Goal: Information Seeking & Learning: Learn about a topic

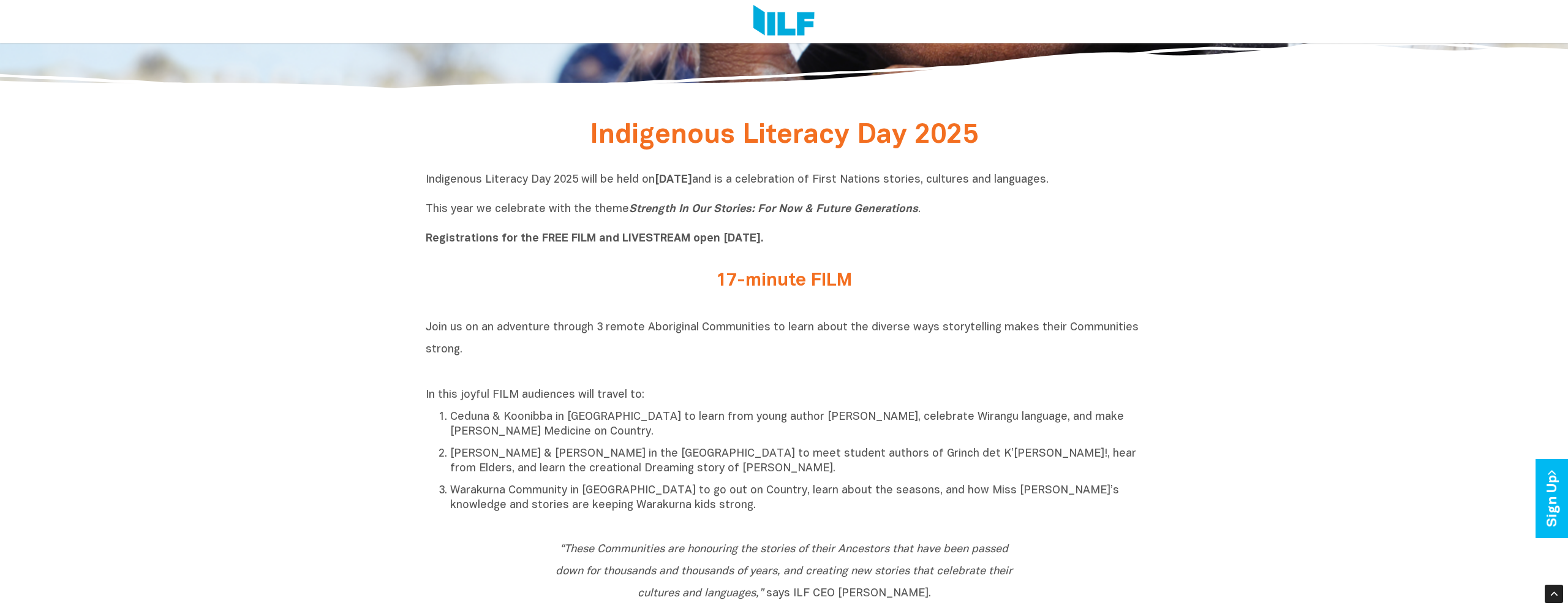
scroll to position [573, 0]
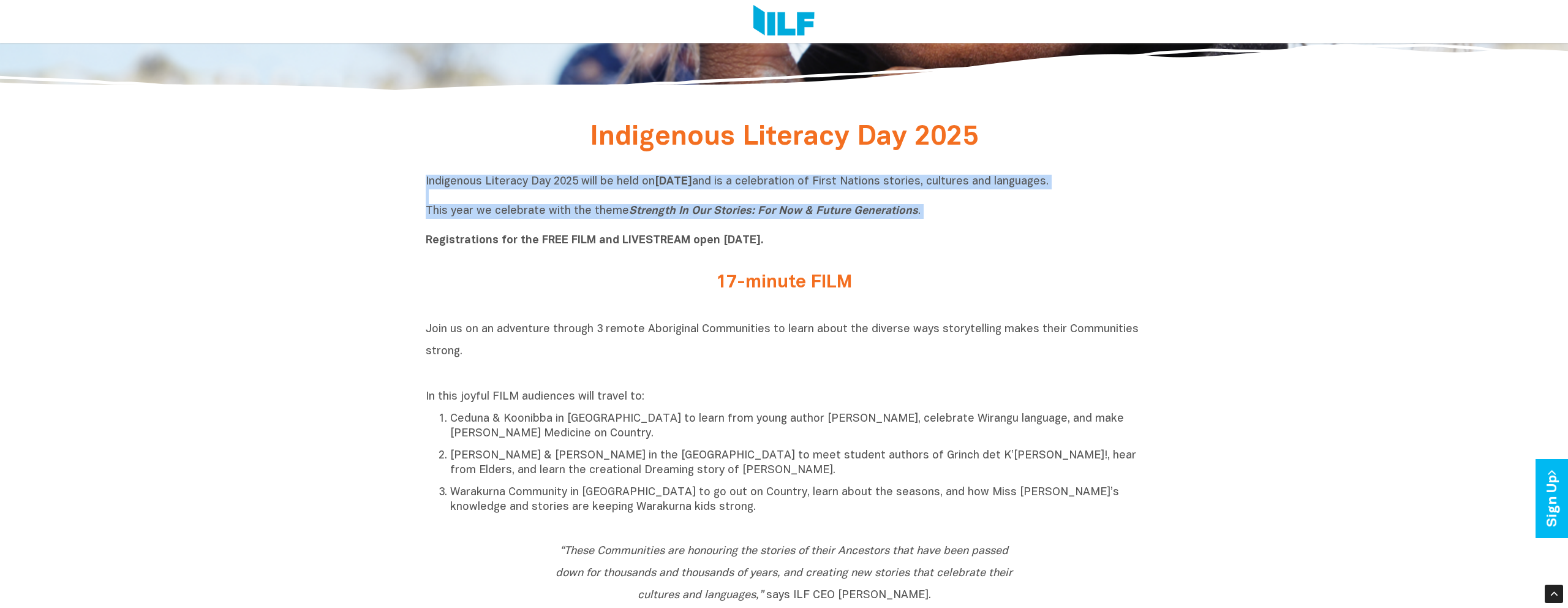
drag, startPoint x: 423, startPoint y: 182, endPoint x: 919, endPoint y: 223, distance: 497.7
copy p "Indigenous Literacy Day 2025 will be held [DATE][DATE] and is a celebration of …"
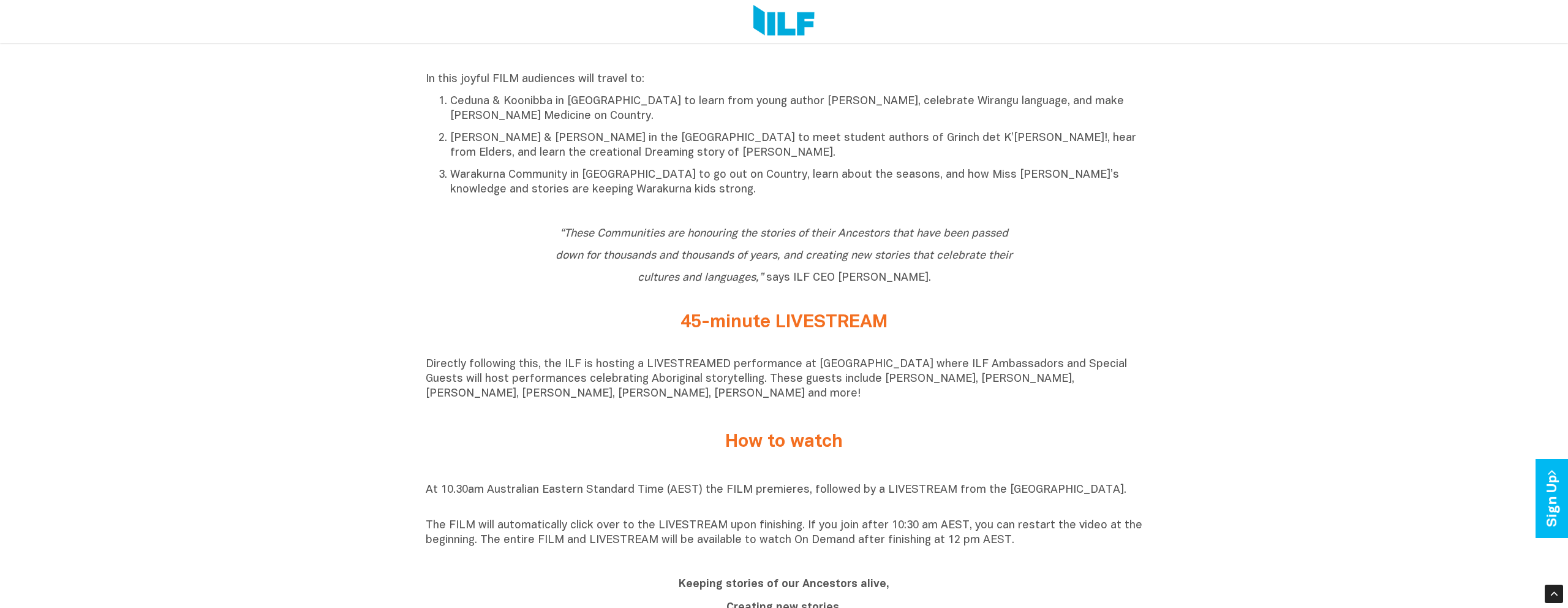
scroll to position [891, 0]
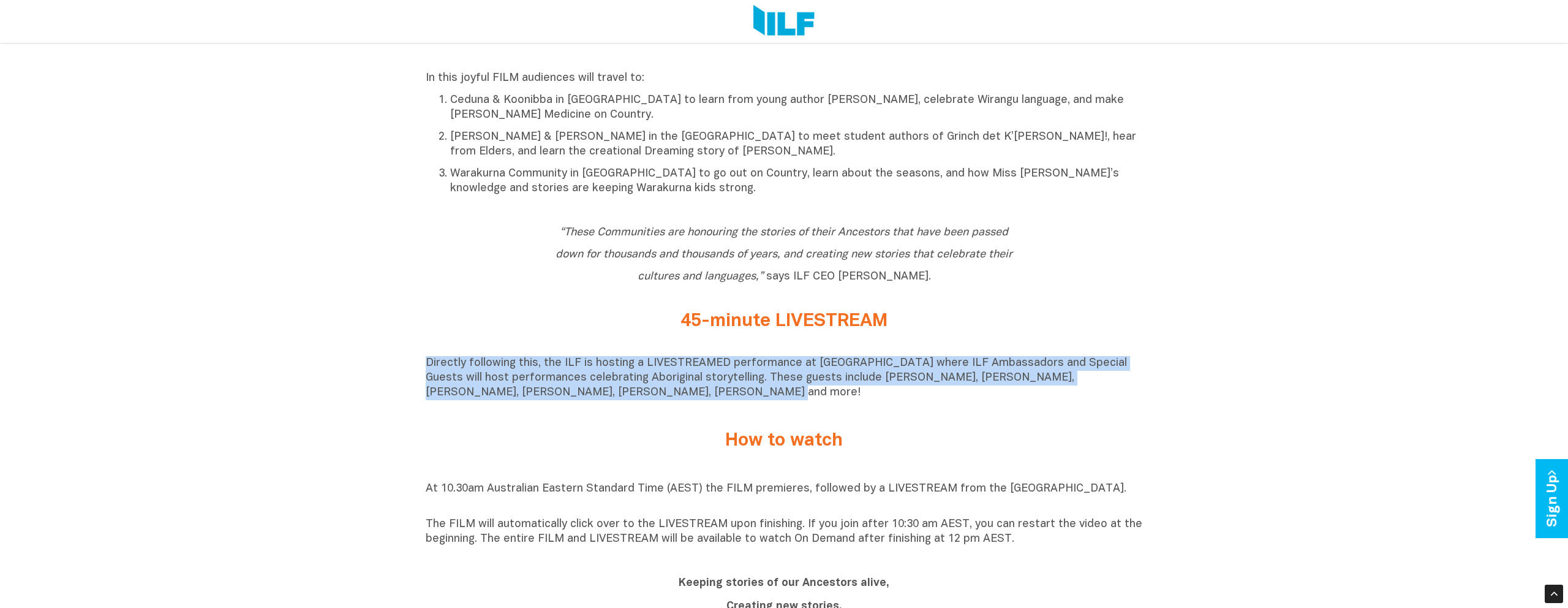
drag, startPoint x: 592, startPoint y: 396, endPoint x: 406, endPoint y: 364, distance: 188.7
click at [405, 363] on div "Indigenous Literacy Day 2025 Indigenous Literacy Day 2025 will be held [DATE][D…" at bounding box center [784, 538] width 1568 height 1475
copy p "Directly following this, the ILF is hosting a LIVESTREAMED performance at [GEOG…"
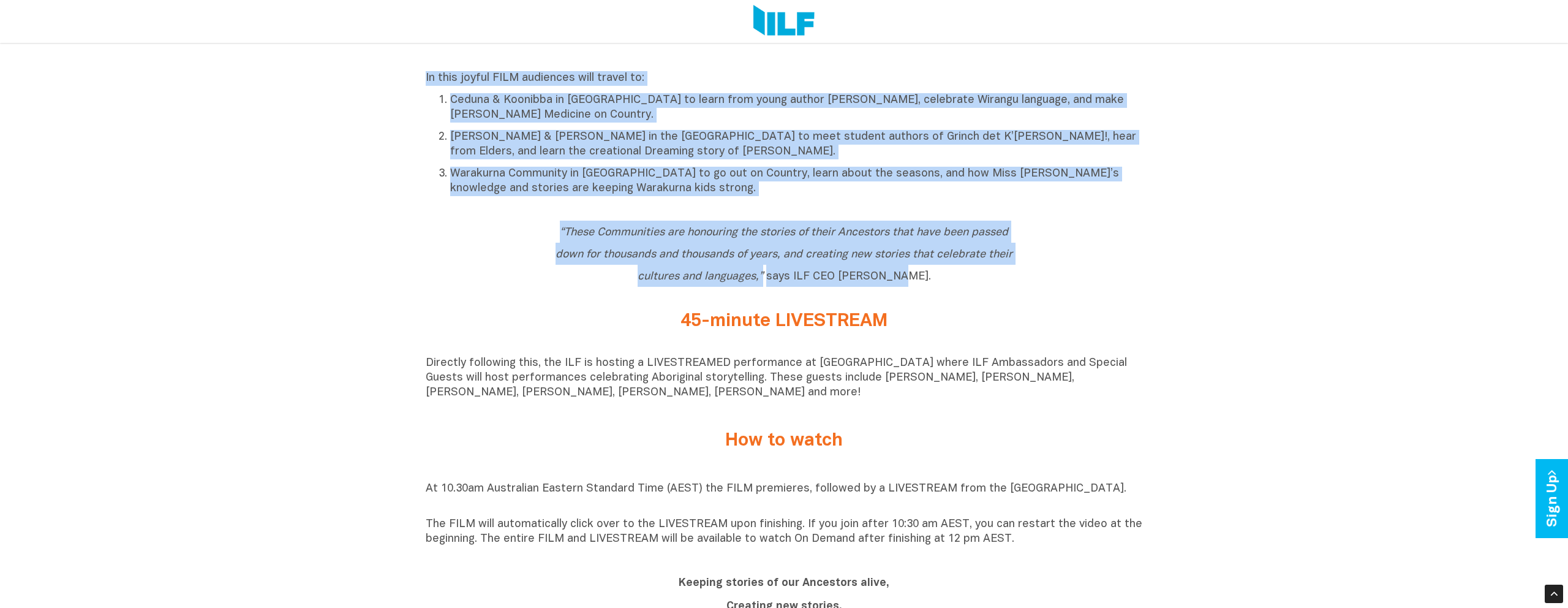
drag, startPoint x: 927, startPoint y: 278, endPoint x: 413, endPoint y: 85, distance: 549.0
click at [413, 85] on div "Indigenous Literacy Day 2025 Indigenous Literacy Day 2025 will be held [DATE][D…" at bounding box center [784, 538] width 1568 height 1475
copy div "In this joyful FILM audiences will travel to: Ceduna & Koonibba in [GEOGRAPHIC_…"
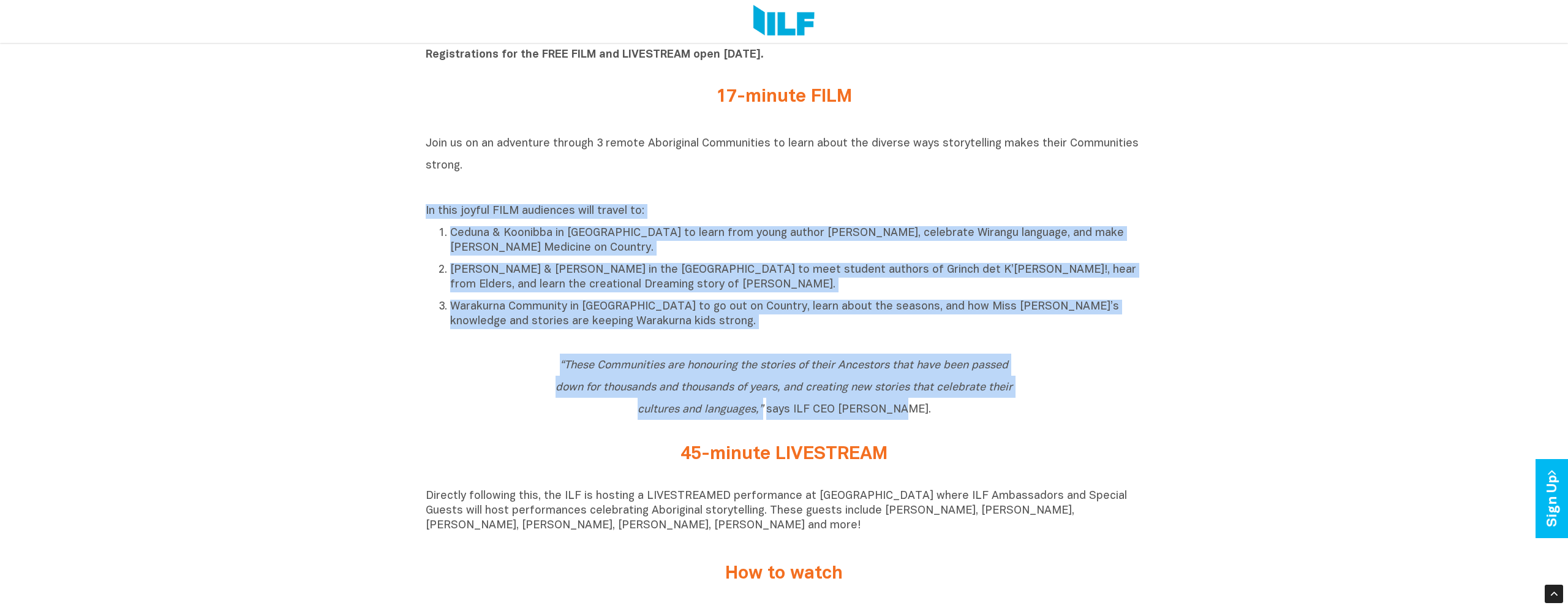
scroll to position [757, 0]
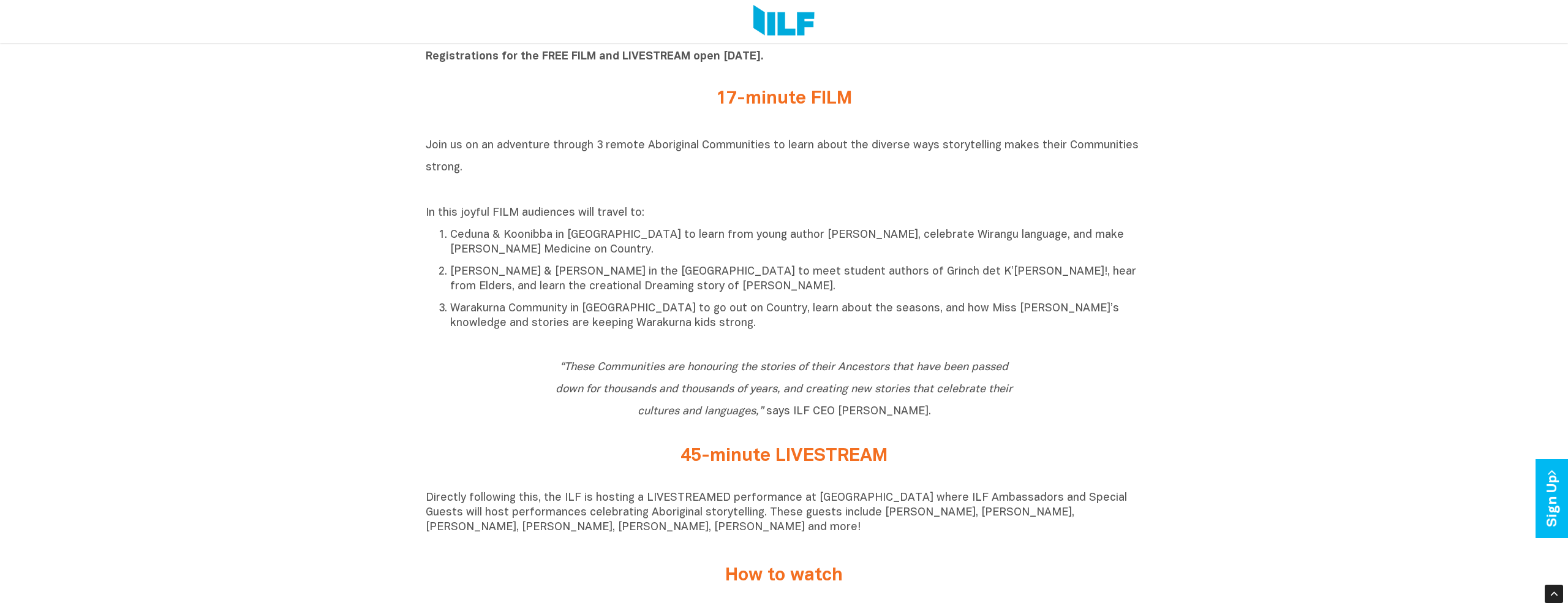
click at [716, 279] on p "[PERSON_NAME] & [PERSON_NAME] in the [GEOGRAPHIC_DATA] to meet student authors …" at bounding box center [796, 280] width 692 height 30
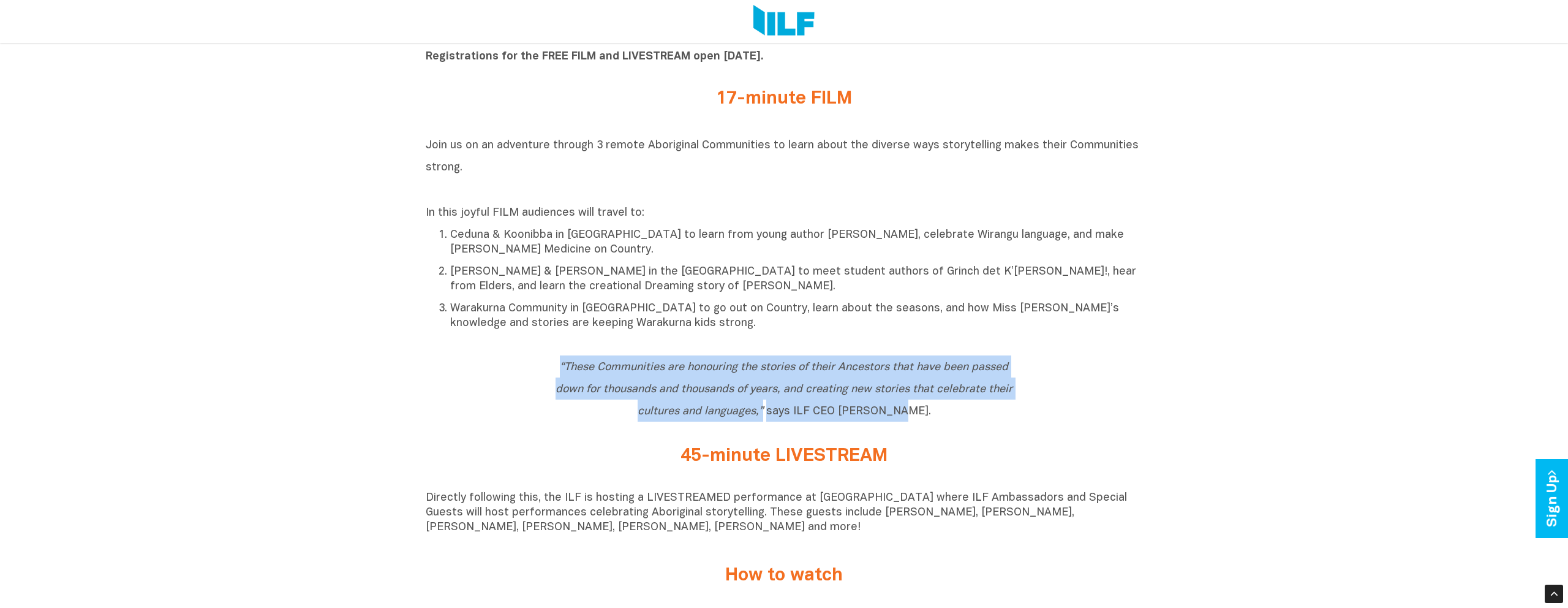
drag, startPoint x: 879, startPoint y: 416, endPoint x: 556, endPoint y: 367, distance: 326.7
click at [556, 367] on h2 "“These Communities are honouring the stories of their Ancestors that have been …" at bounding box center [784, 388] width 459 height 66
copy span "“These Communities are honouring the stories of their Ancestors that have been …"
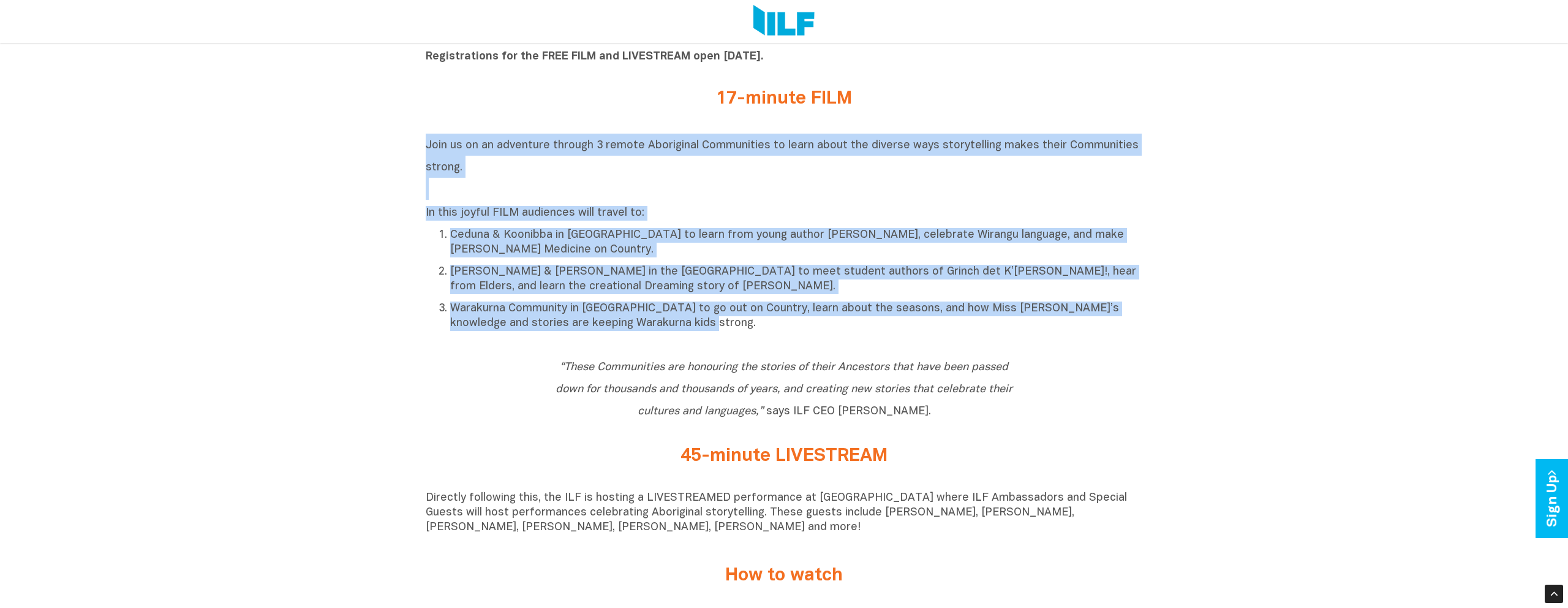
drag, startPoint x: 623, startPoint y: 302, endPoint x: 425, endPoint y: 150, distance: 249.6
click at [425, 150] on div "Join us on an adventure through 3 remote Aboriginal Communities to learn about …" at bounding box center [783, 232] width 716 height 197
copy div "Join us on an adventure through 3 remote Aboriginal Communities to learn about …"
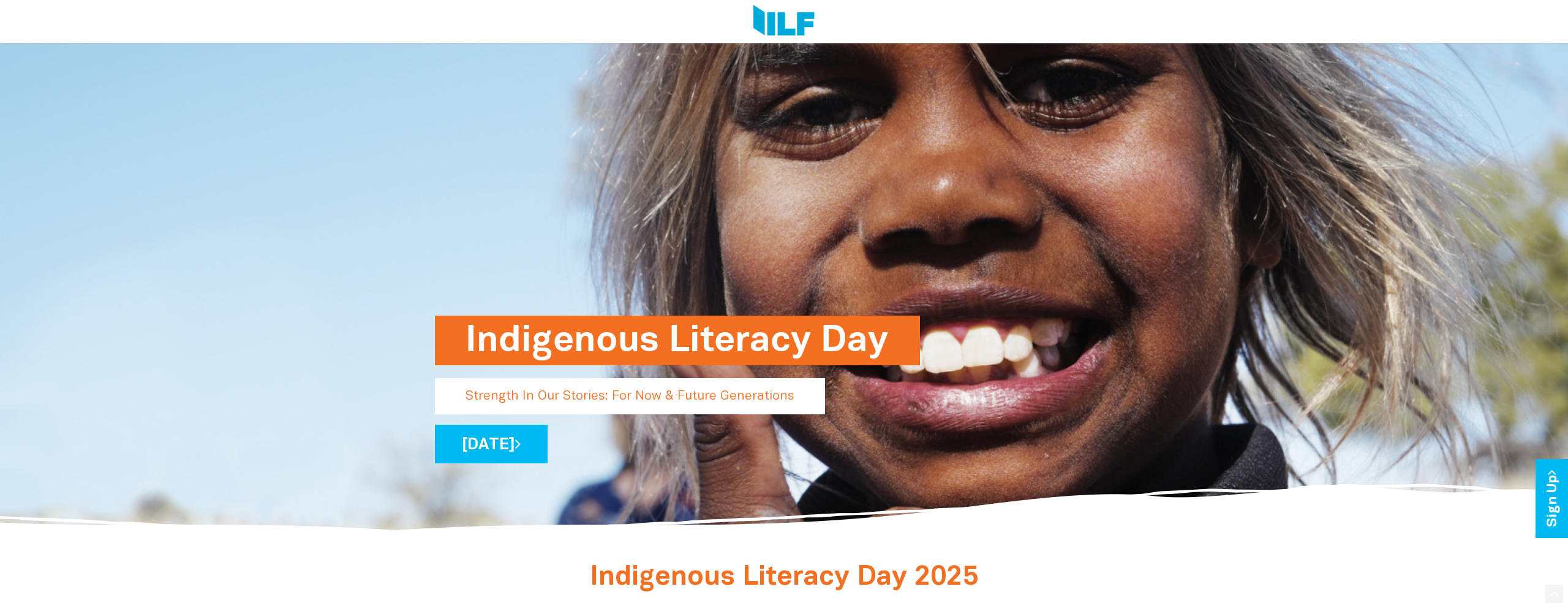
scroll to position [185, 0]
